Goal: Find specific page/section: Find specific page/section

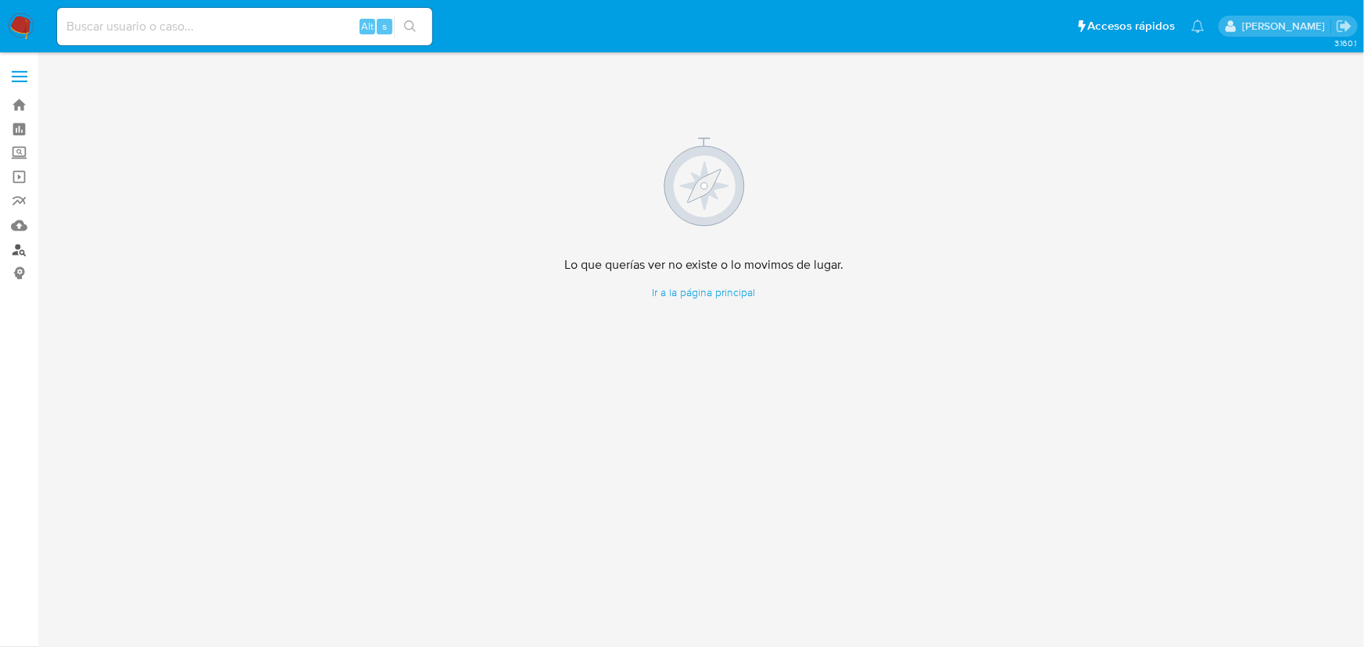
click at [20, 250] on link "Buscador de personas" at bounding box center [93, 250] width 186 height 24
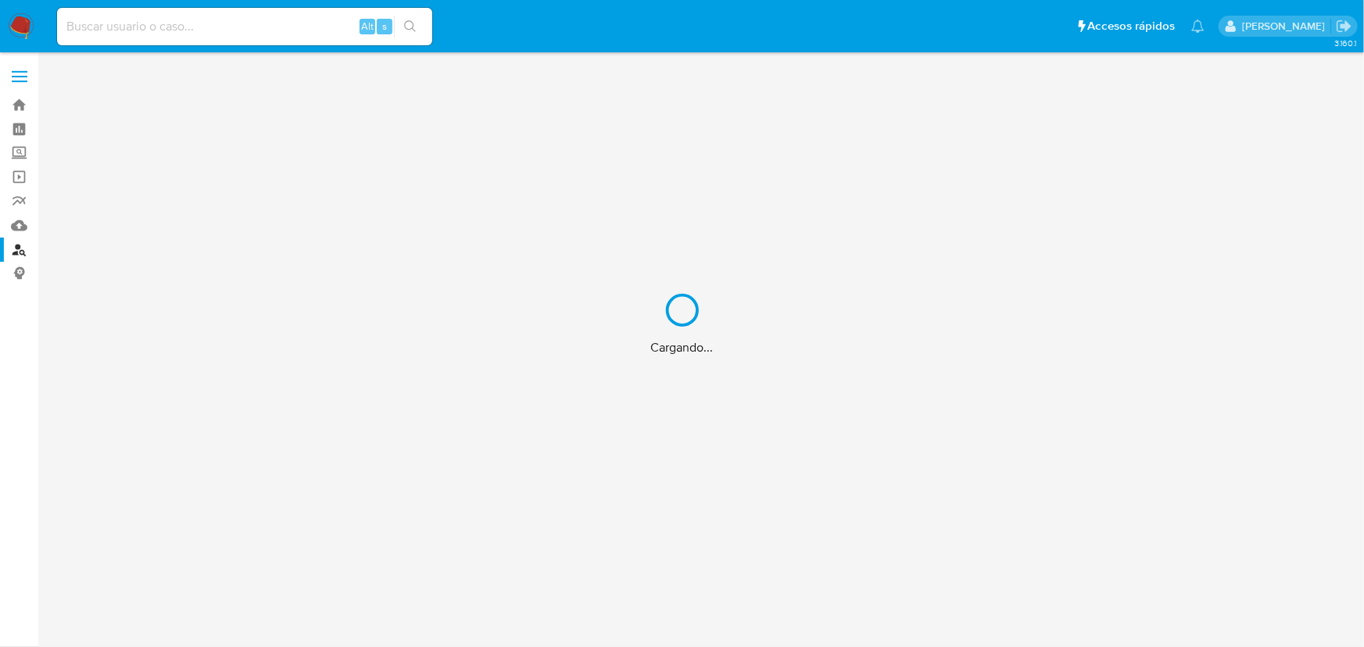
click at [179, 24] on div "Cargando..." at bounding box center [682, 323] width 1364 height 647
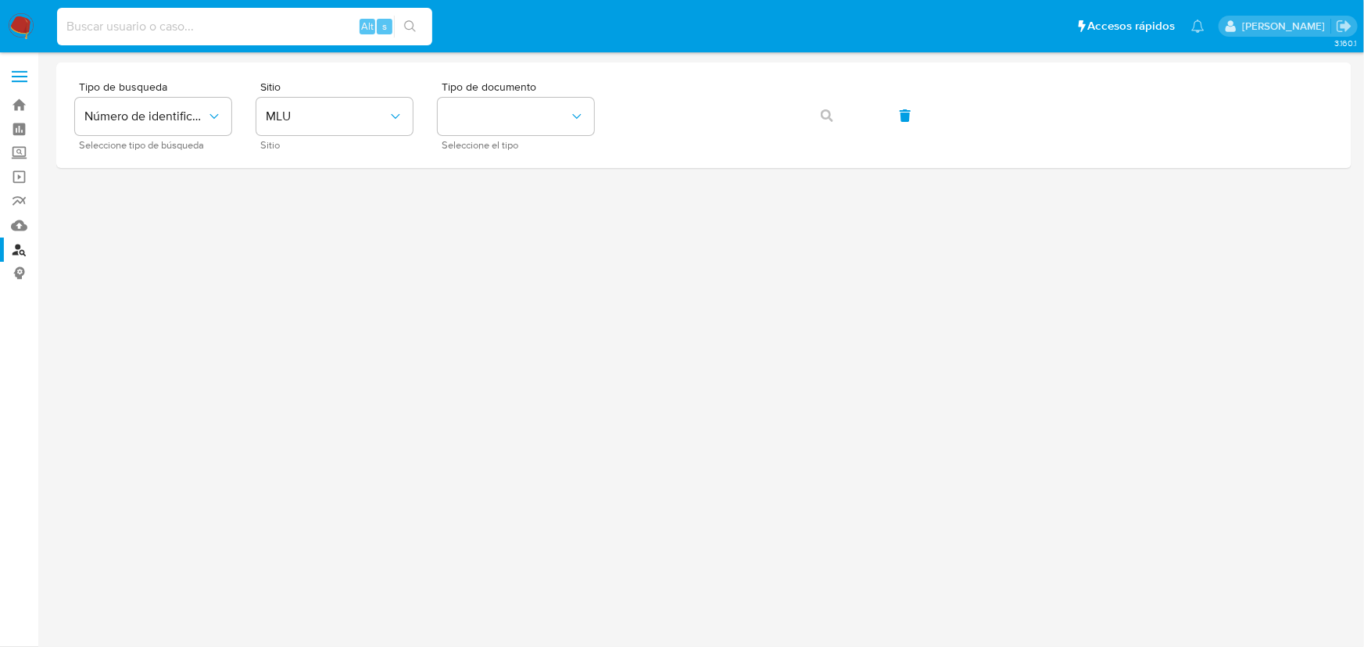
click at [245, 30] on input at bounding box center [244, 26] width 375 height 20
paste input "[EMAIL_ADDRESS][DOMAIN_NAME]"
type input "[EMAIL_ADDRESS][DOMAIN_NAME]"
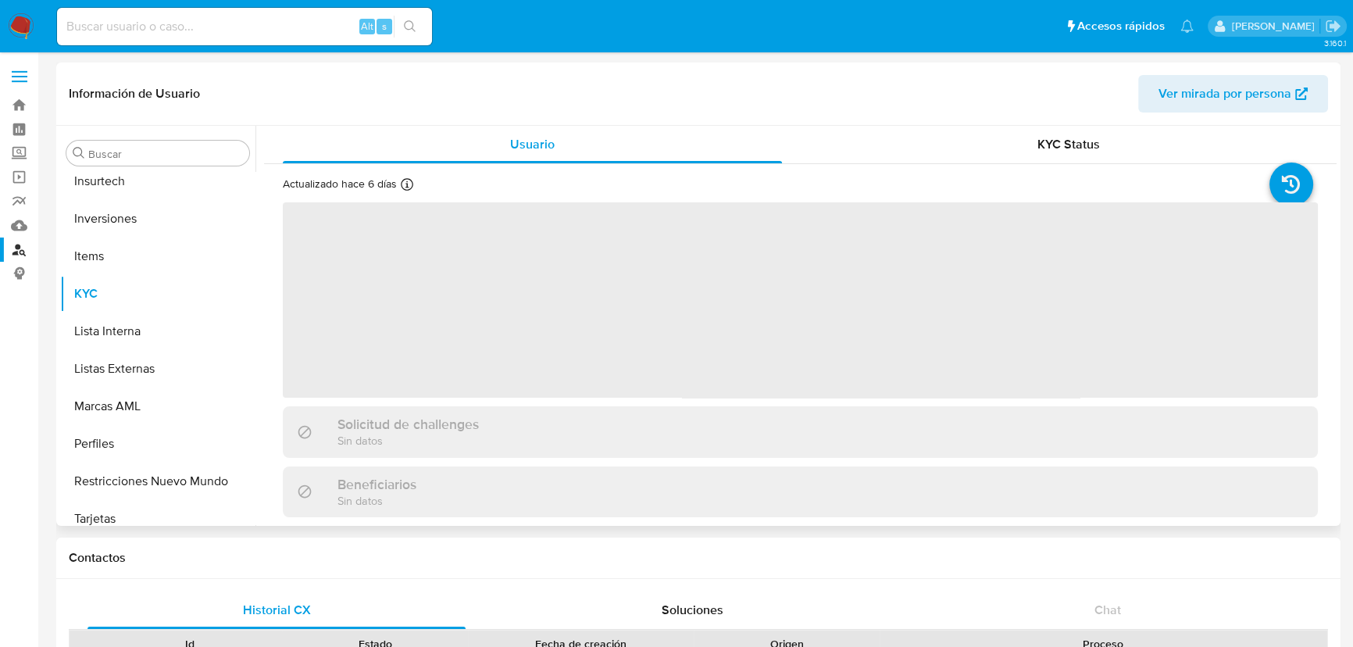
scroll to position [810, 0]
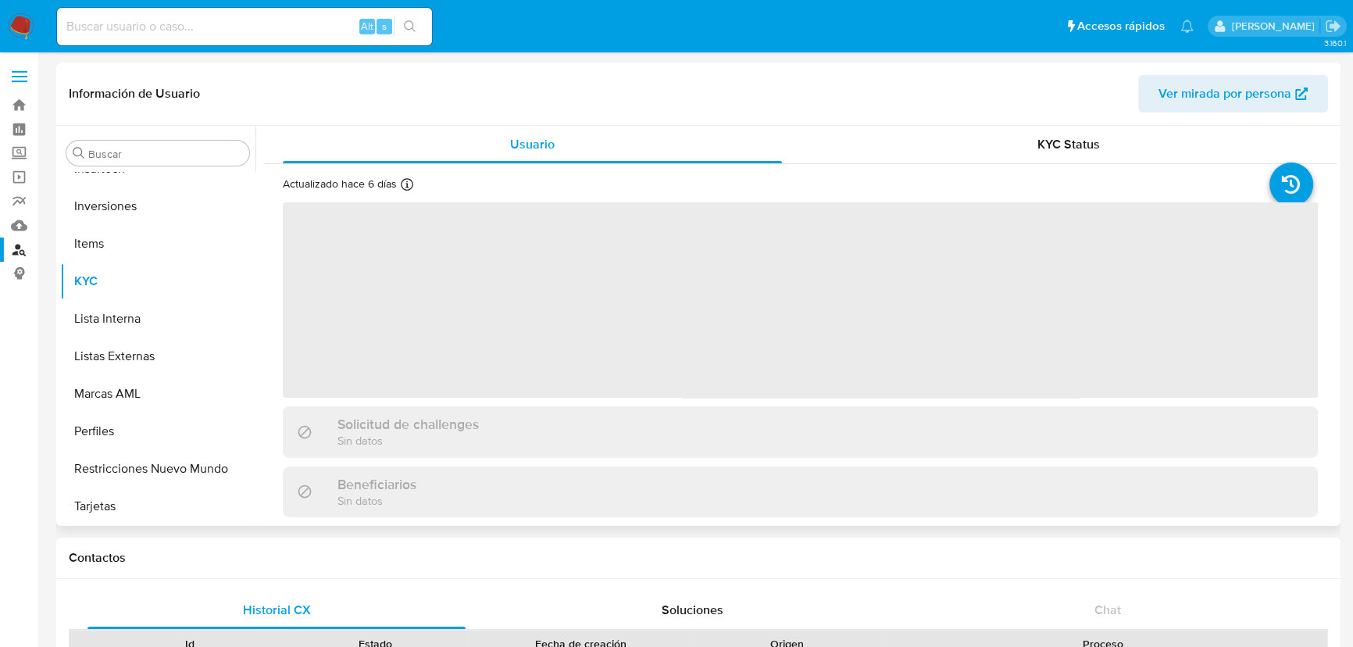
select select "10"
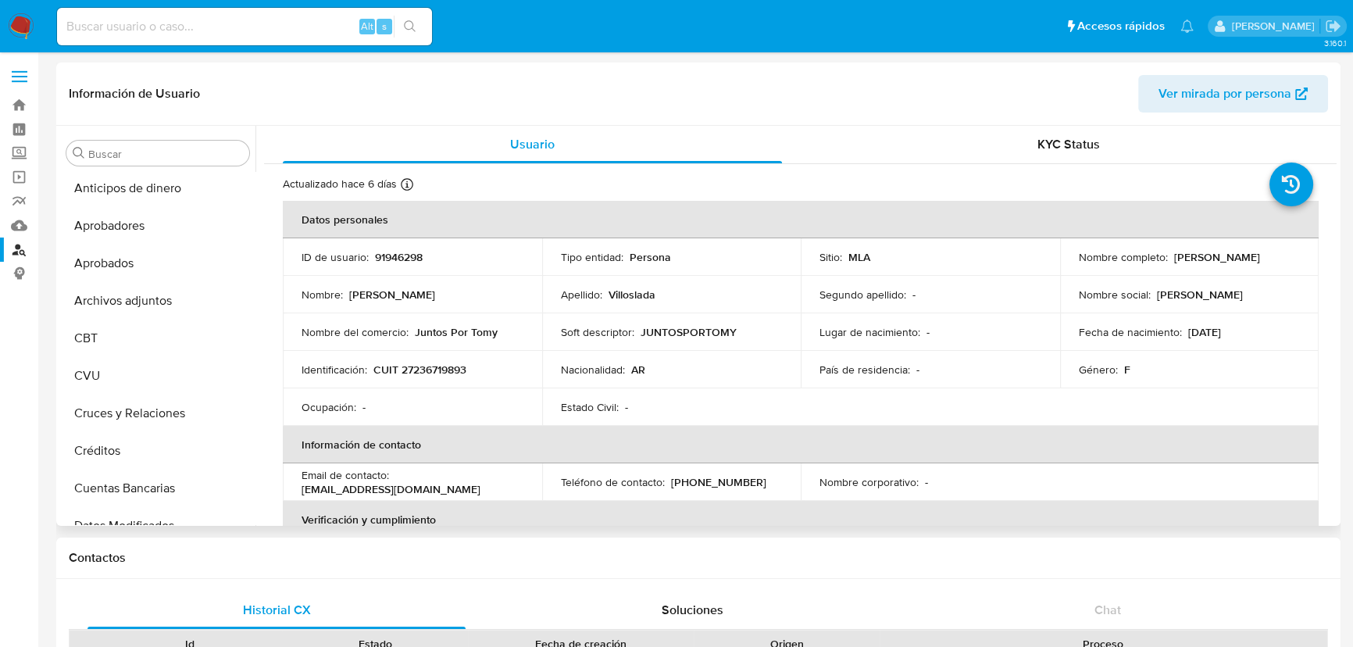
scroll to position [0, 0]
drag, startPoint x: 428, startPoint y: 252, endPoint x: 374, endPoint y: 252, distance: 53.9
click at [374, 252] on div "ID de usuario : 91946298" at bounding box center [413, 257] width 222 height 14
copy p "91946298"
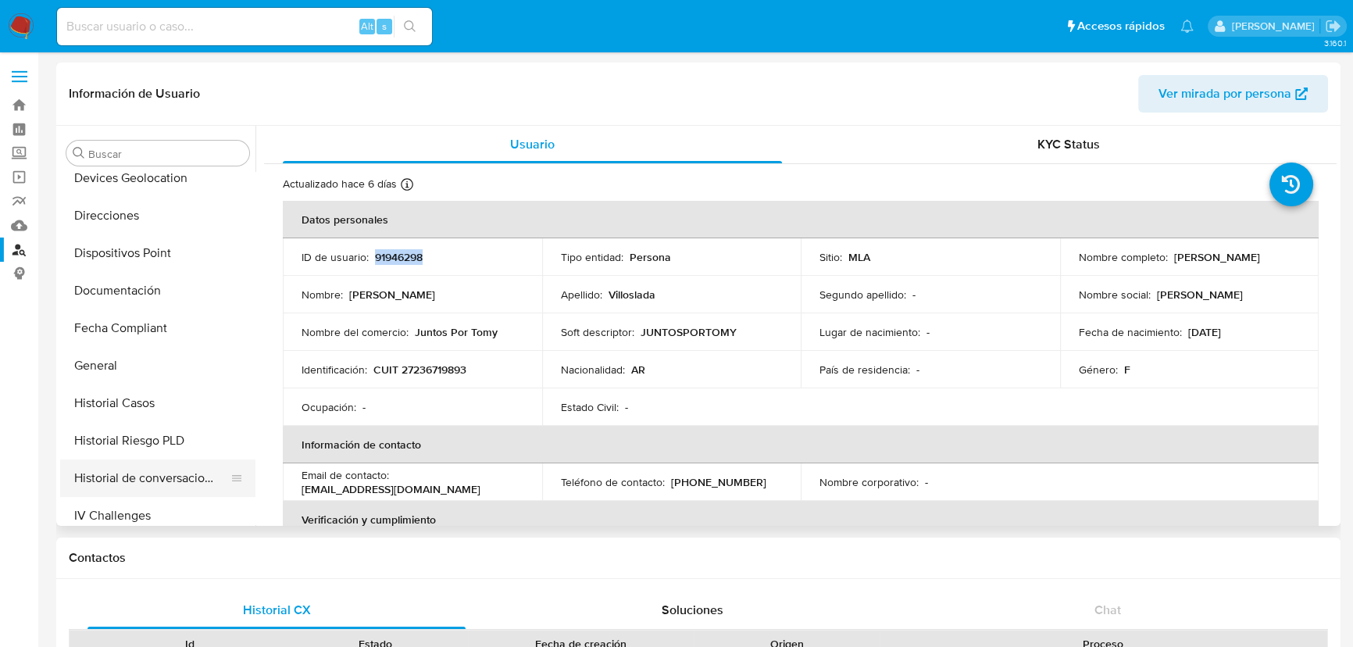
scroll to position [355, 0]
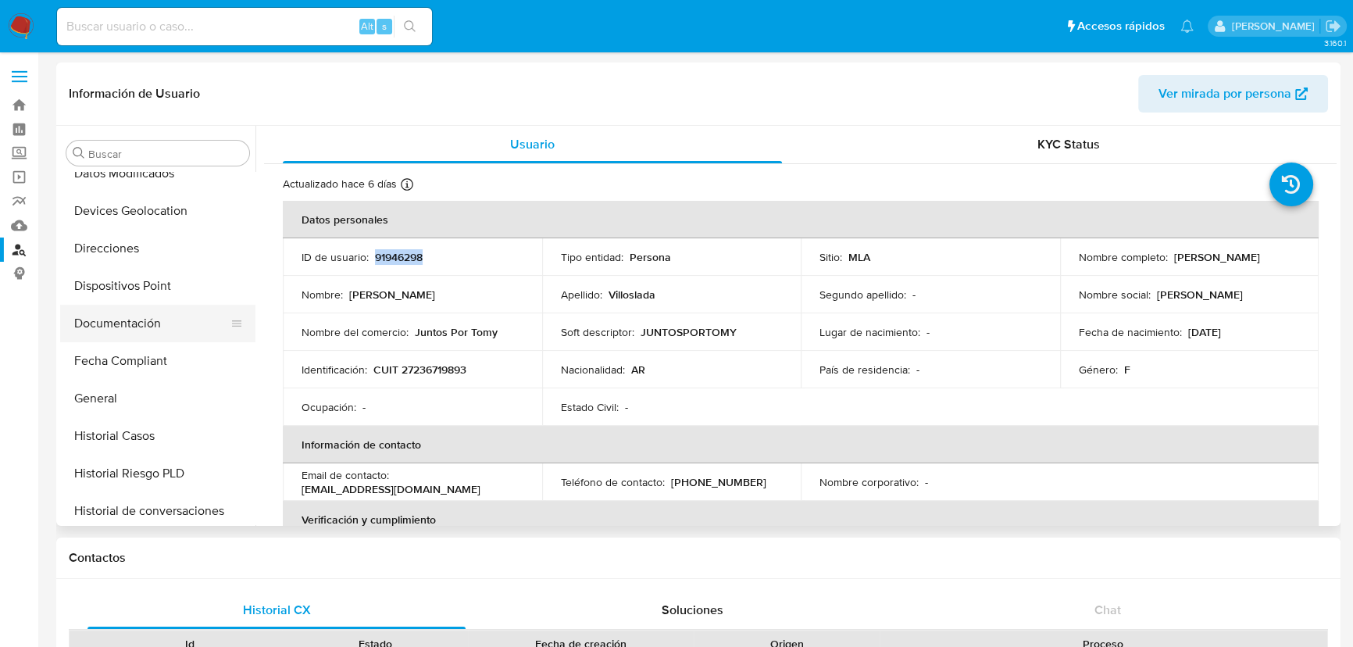
click at [146, 318] on button "Documentación" at bounding box center [151, 324] width 183 height 38
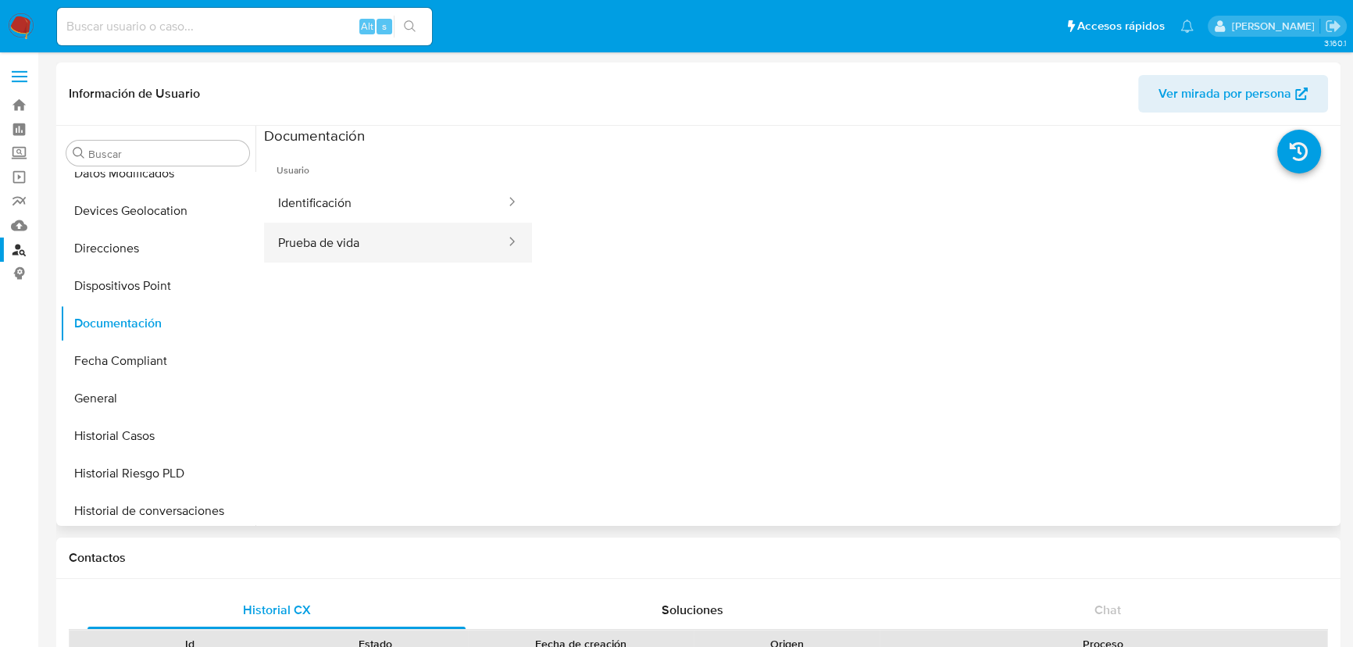
click at [342, 241] on button "Prueba de vida" at bounding box center [385, 243] width 243 height 40
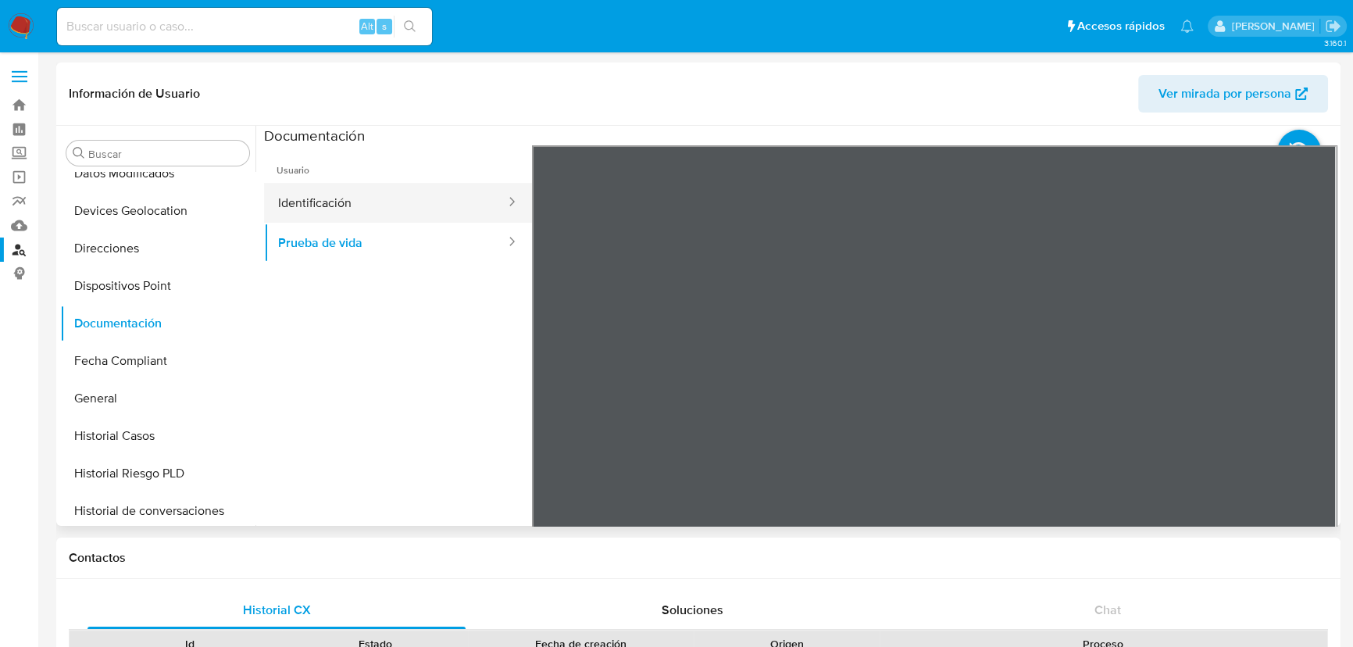
click at [309, 209] on button "Identificación" at bounding box center [385, 203] width 243 height 40
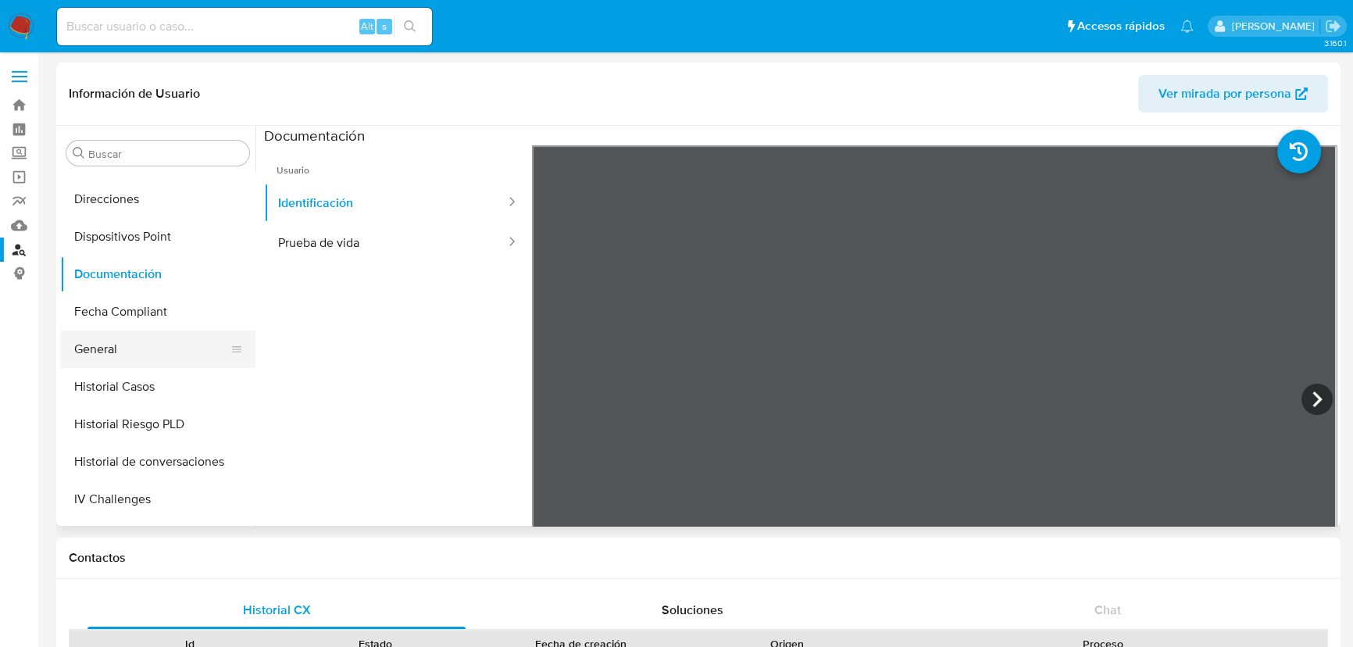
scroll to position [426, 0]
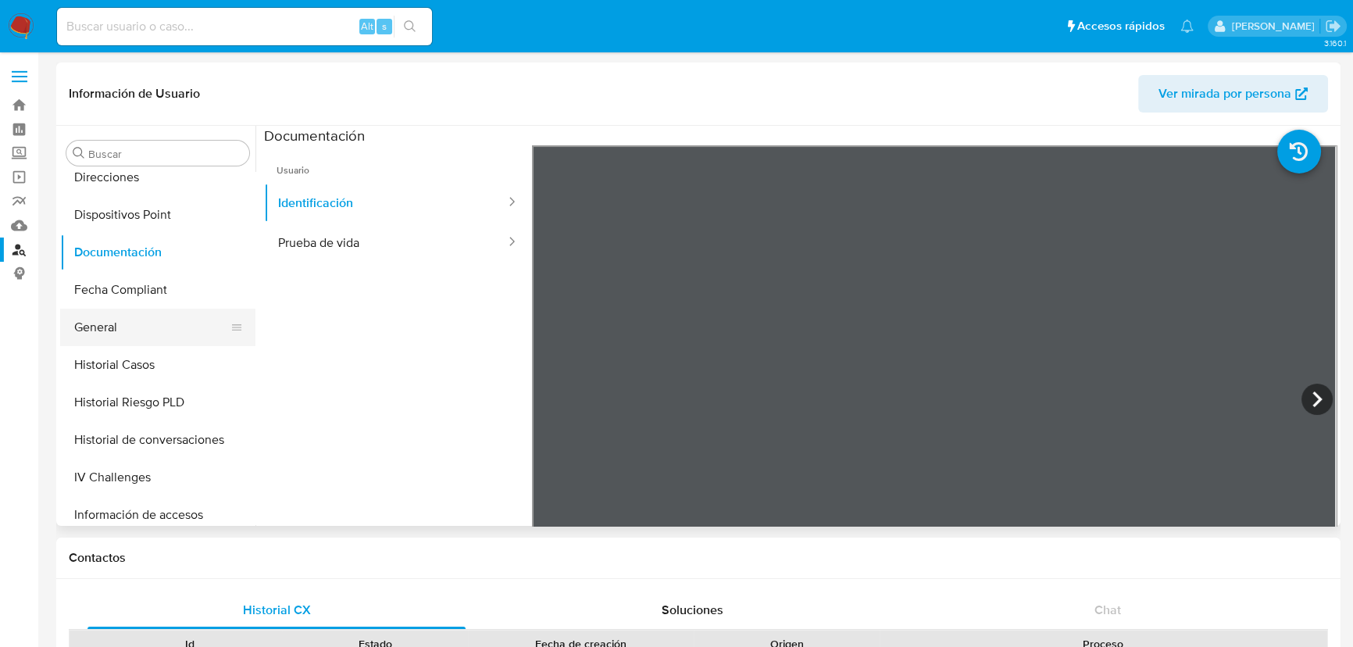
click at [129, 356] on button "Historial Casos" at bounding box center [157, 365] width 195 height 38
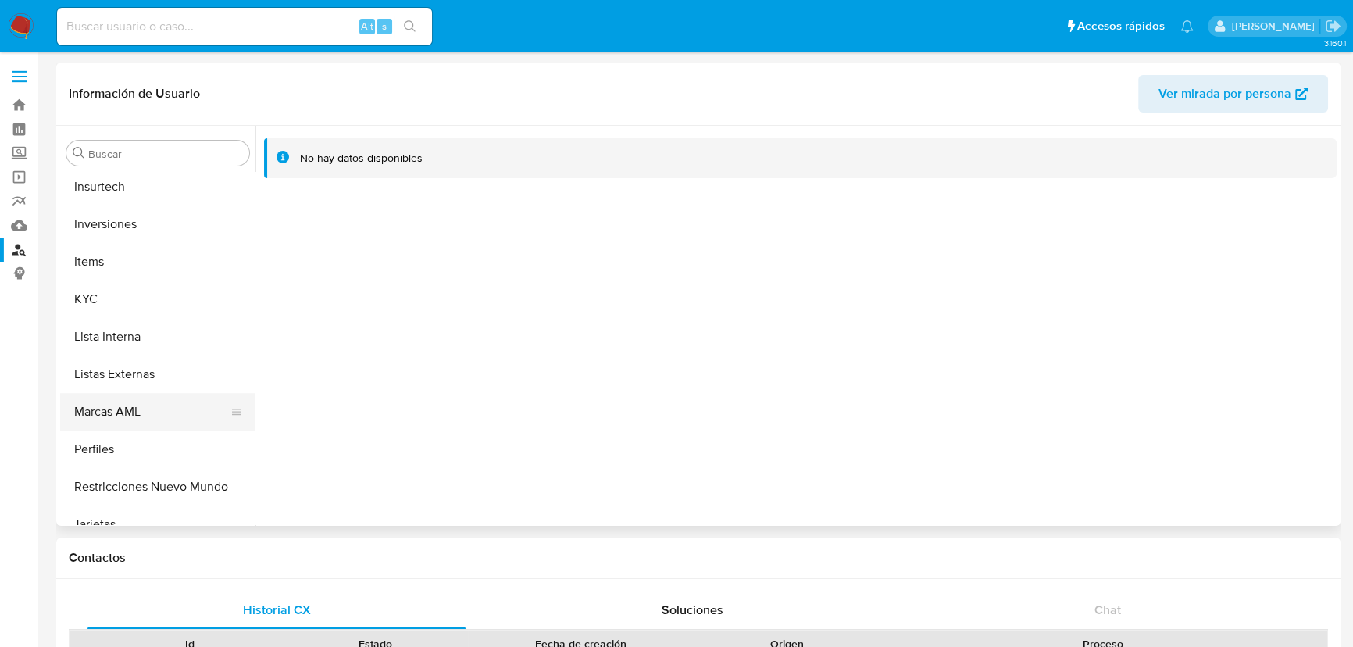
scroll to position [810, 0]
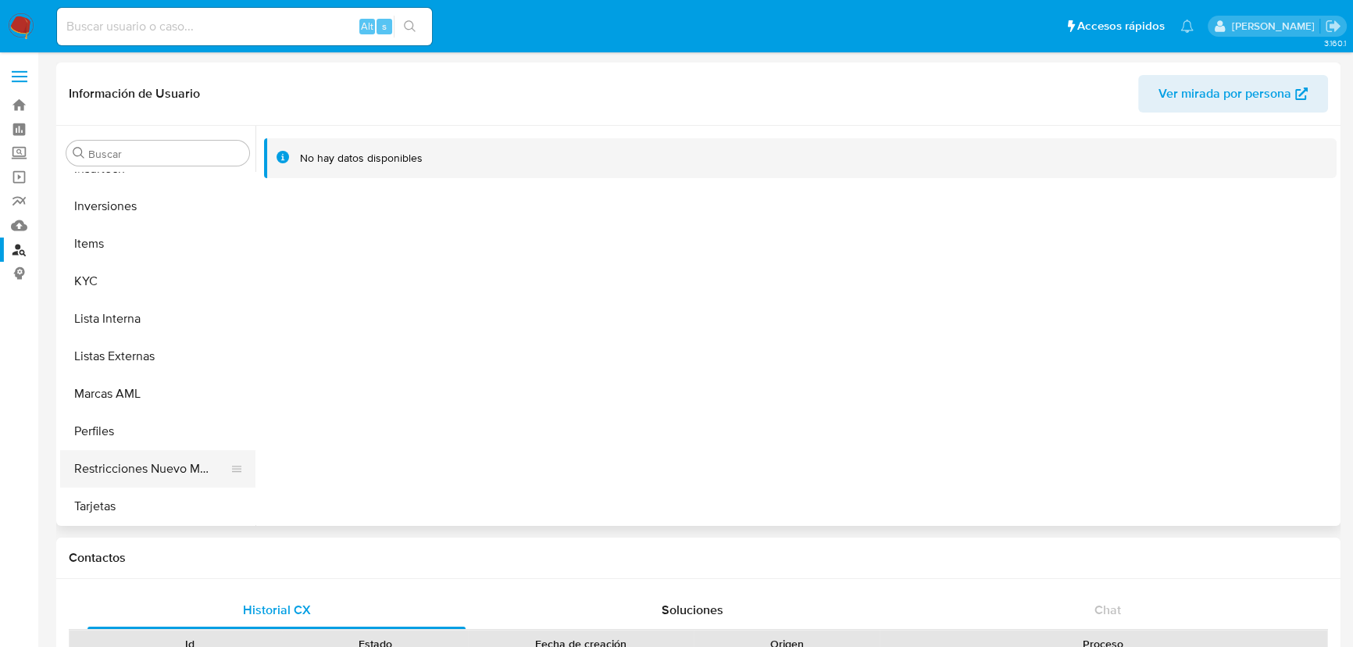
click at [125, 461] on button "Restricciones Nuevo Mundo" at bounding box center [151, 469] width 183 height 38
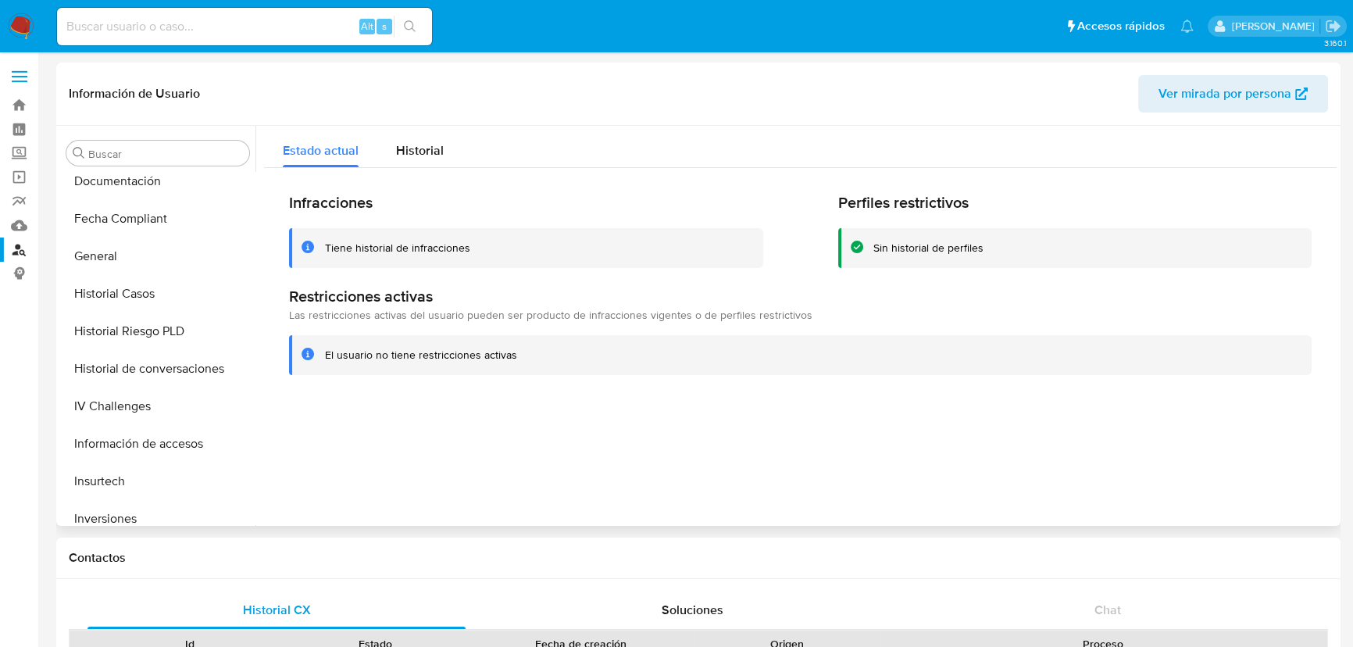
scroll to position [568, 0]
